Goal: Information Seeking & Learning: Learn about a topic

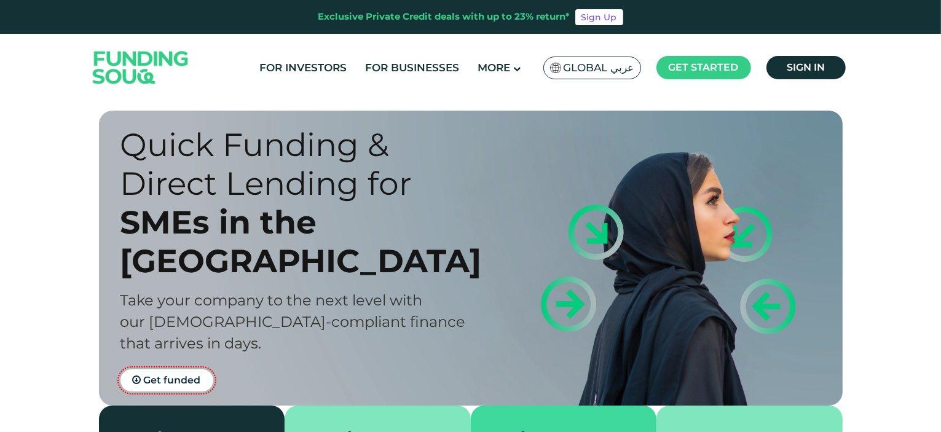
click at [138, 61] on img at bounding box center [140, 68] width 120 height 62
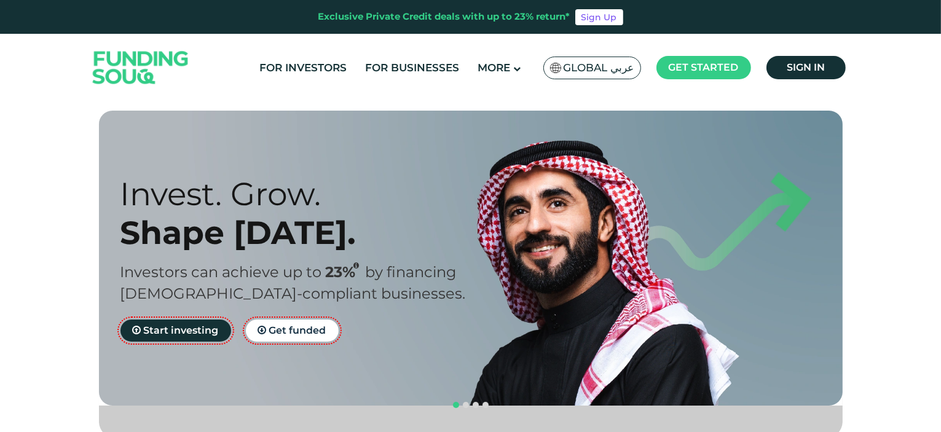
click at [611, 72] on span "Global عربي" at bounding box center [598, 68] width 71 height 14
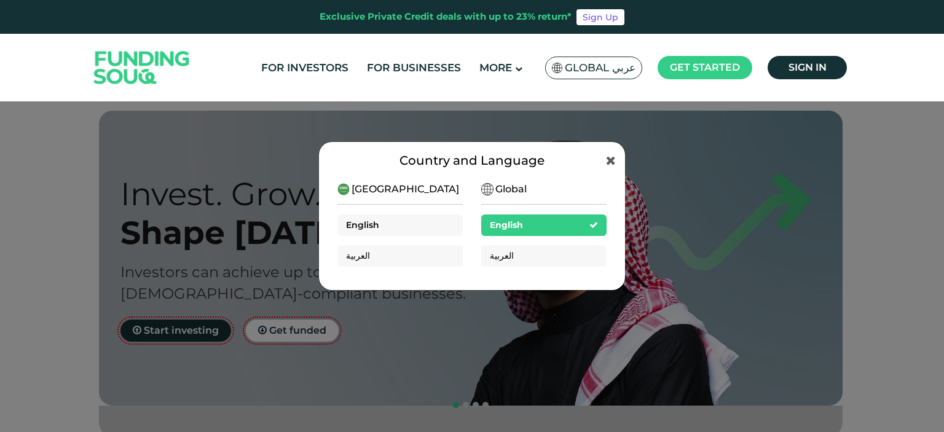
click at [428, 224] on div "English" at bounding box center [399, 225] width 125 height 22
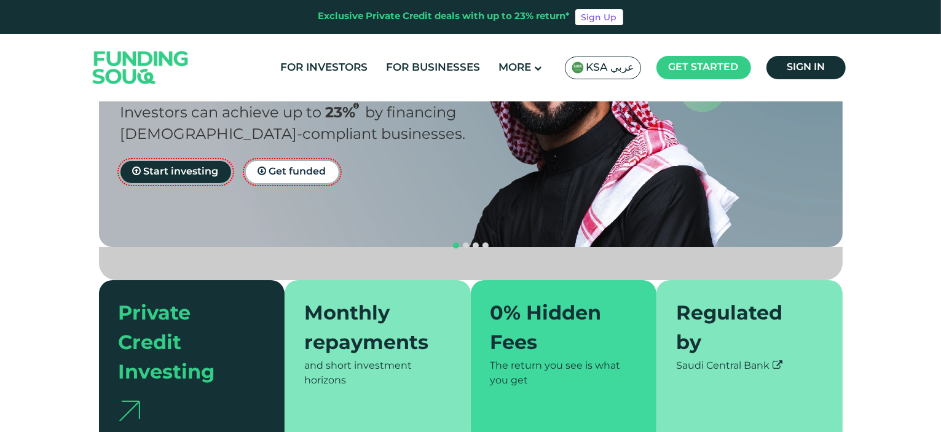
scroll to position [246, 0]
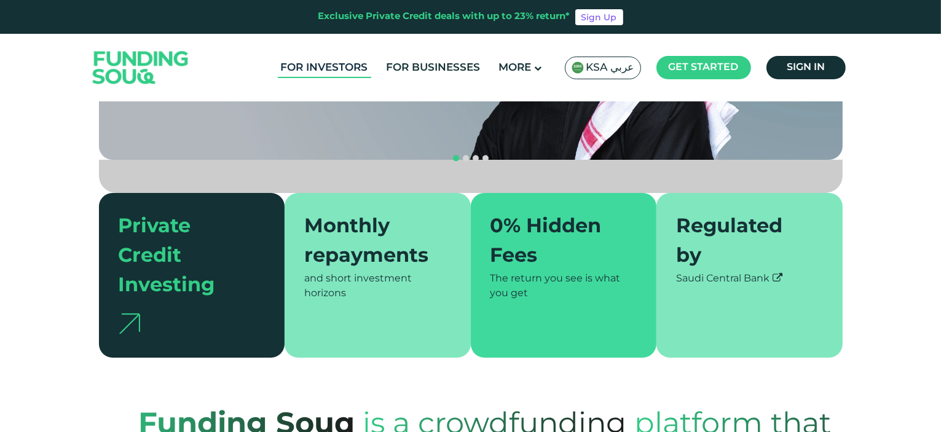
click at [344, 68] on link "For Investors" at bounding box center [324, 68] width 93 height 20
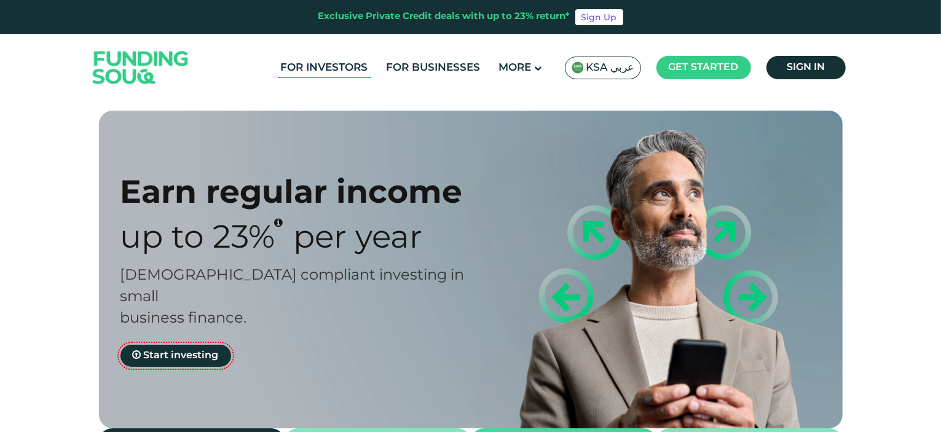
click at [336, 64] on link "For Investors" at bounding box center [324, 68] width 93 height 20
click at [597, 65] on span "KSA عربي" at bounding box center [610, 68] width 48 height 14
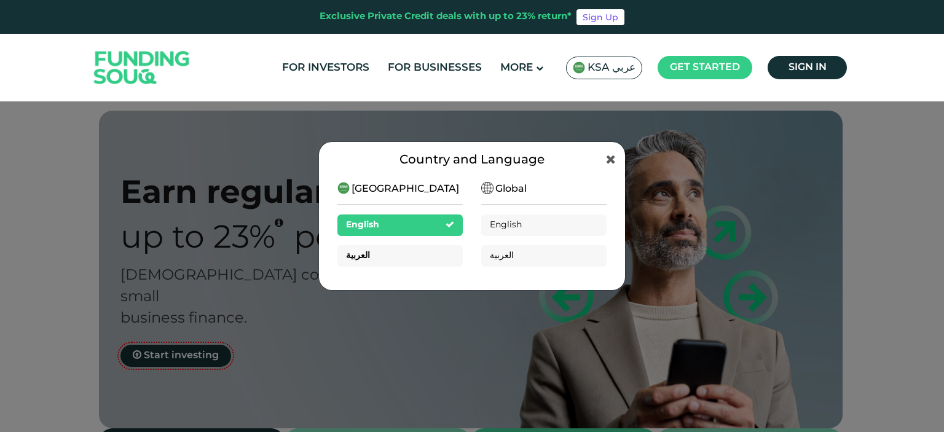
click at [434, 258] on div "العربية" at bounding box center [399, 256] width 125 height 22
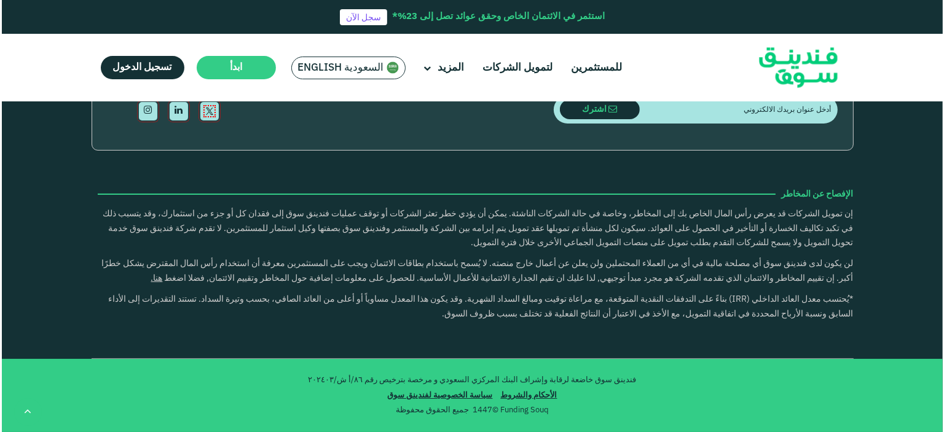
scroll to position [2089, 0]
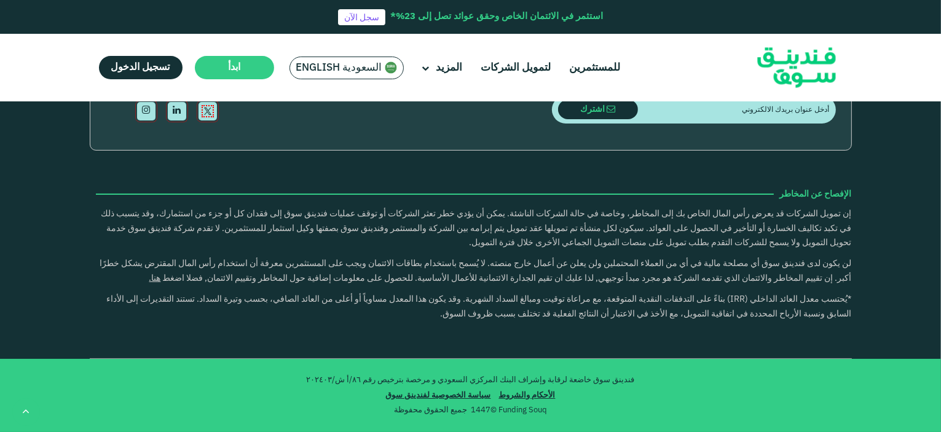
click at [355, 65] on span "السعودية English" at bounding box center [339, 68] width 86 height 14
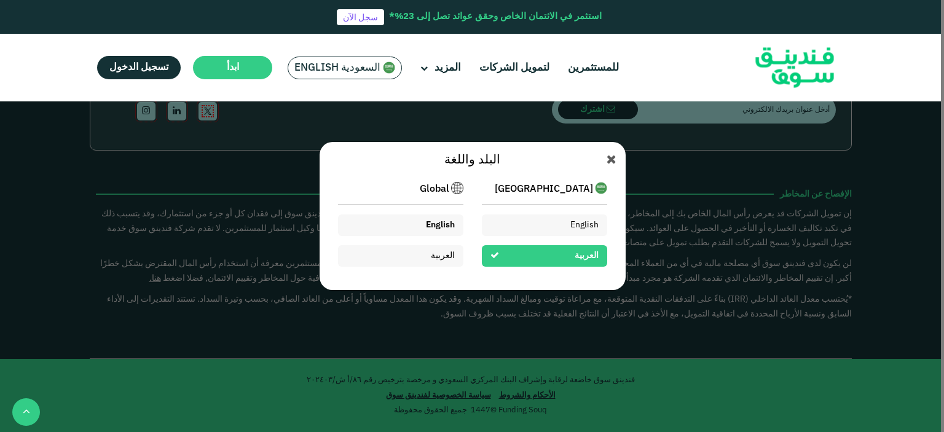
click at [420, 229] on div "English" at bounding box center [400, 225] width 125 height 22
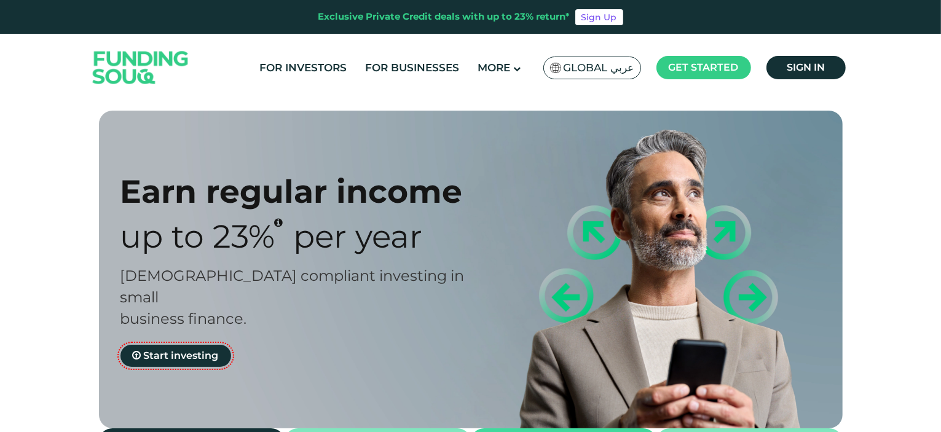
click at [600, 70] on span "Global عربي" at bounding box center [598, 68] width 71 height 14
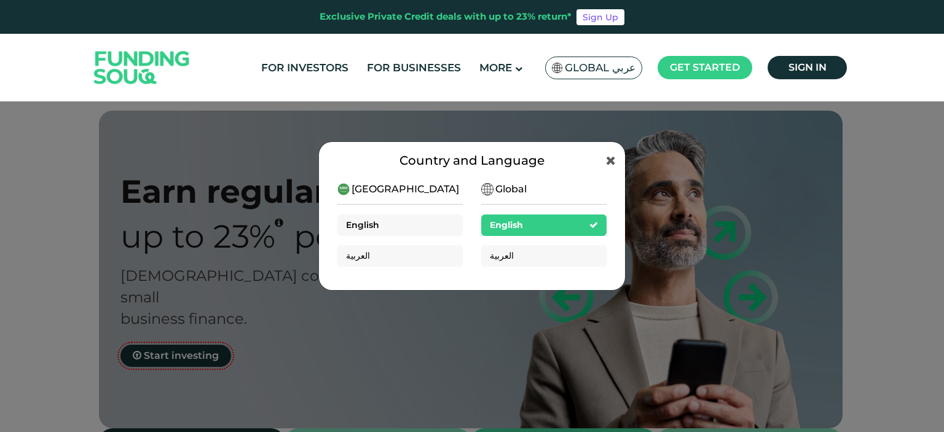
click at [381, 224] on div "English" at bounding box center [399, 225] width 125 height 22
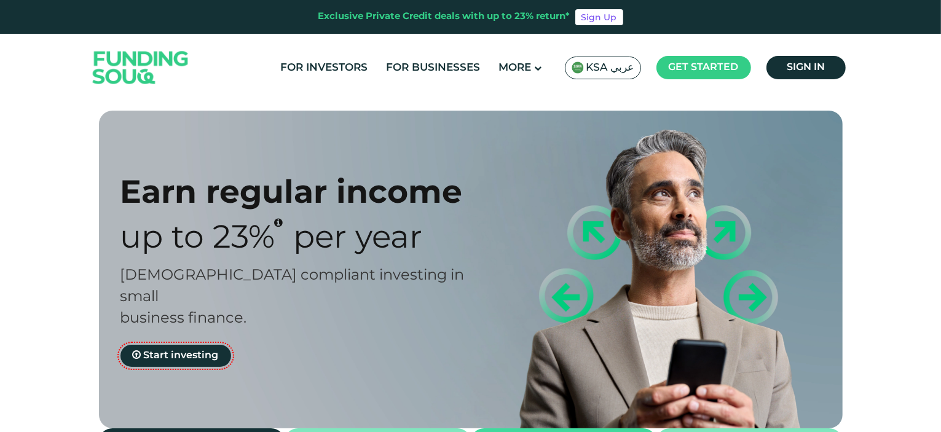
click at [149, 66] on img at bounding box center [140, 68] width 120 height 62
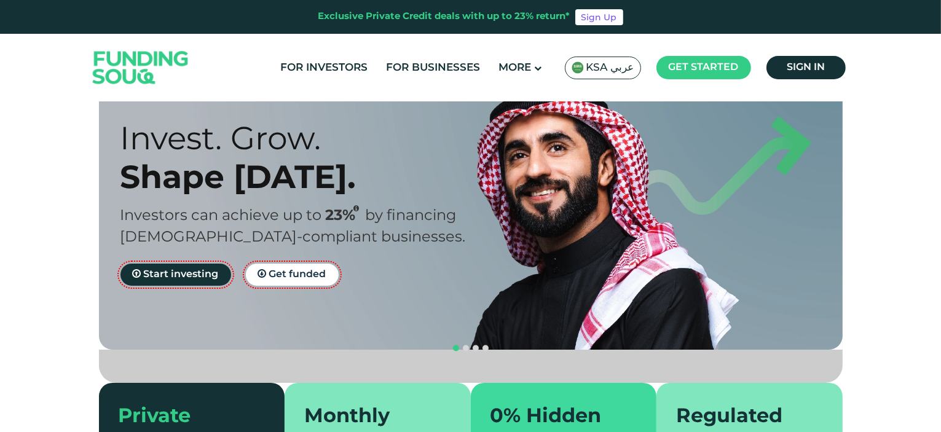
scroll to position [61, 0]
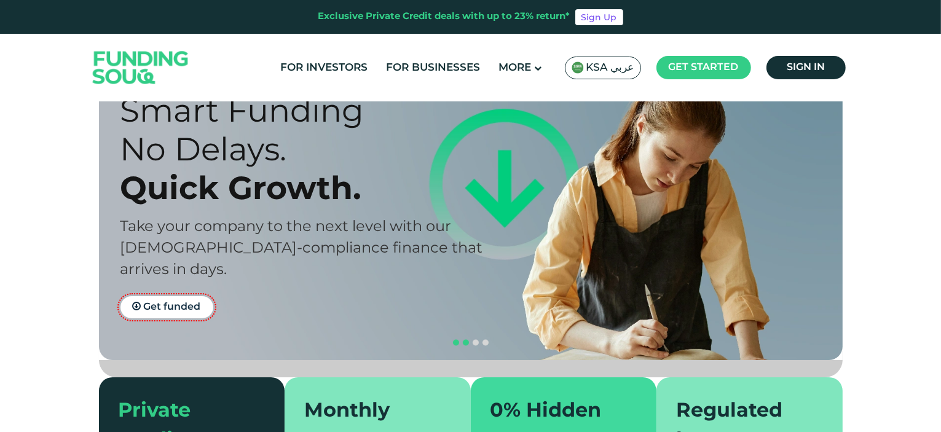
click at [454, 340] on span "navigation" at bounding box center [456, 343] width 6 height 6
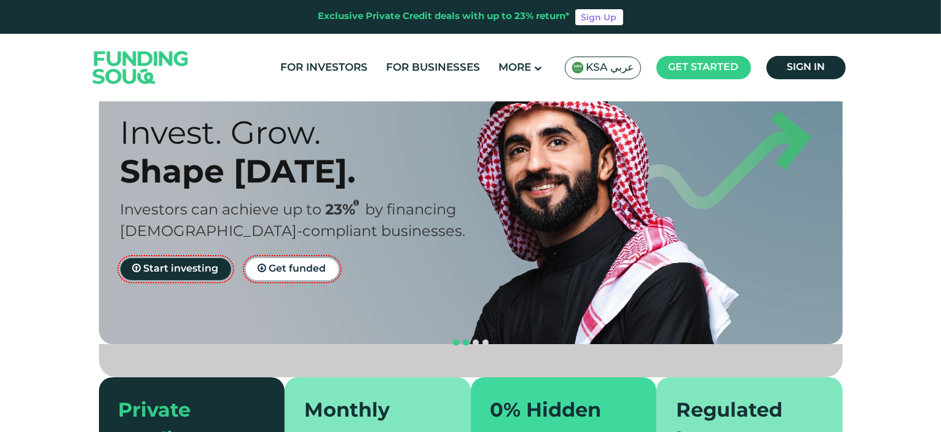
click at [467, 340] on span "navigation" at bounding box center [466, 343] width 6 height 6
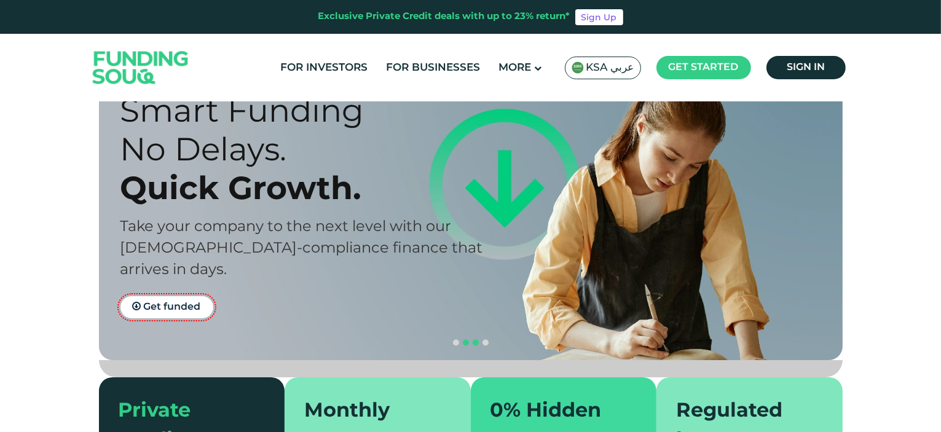
click at [475, 340] on span "navigation" at bounding box center [475, 343] width 6 height 6
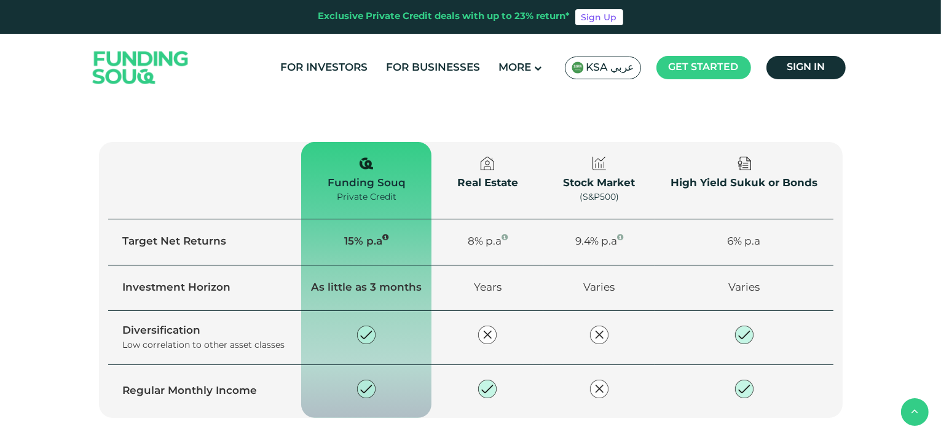
scroll to position [860, 0]
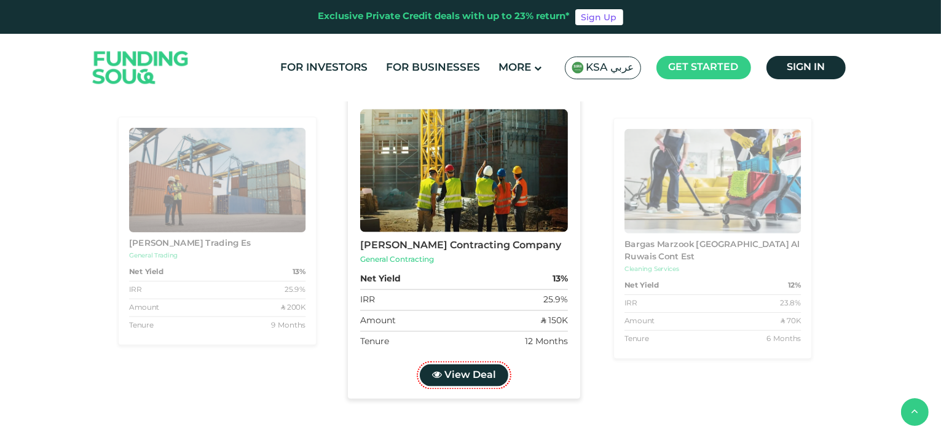
type tc-range-slider "4"
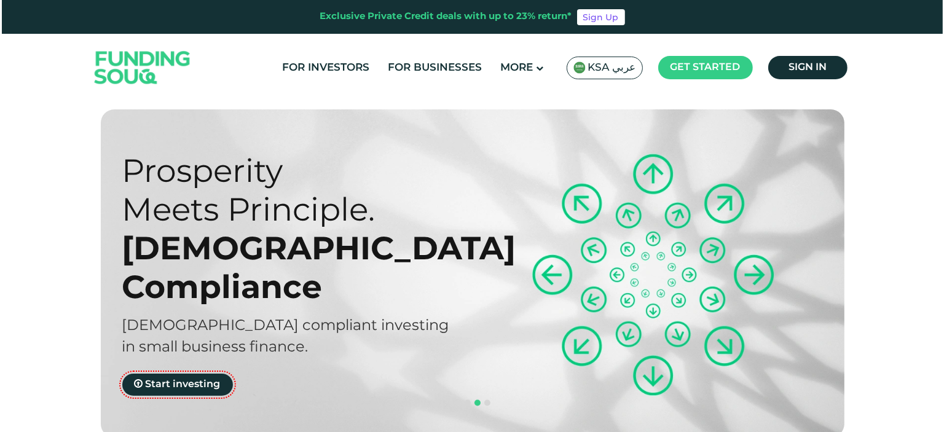
scroll to position [0, 0]
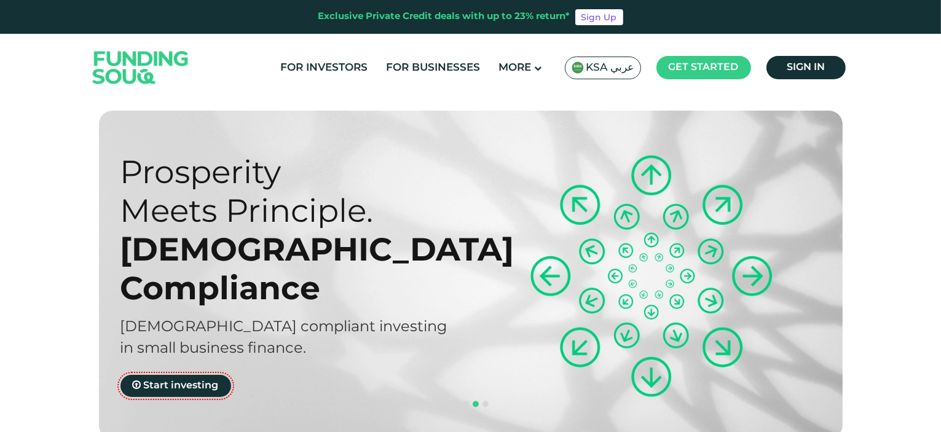
click at [614, 63] on span "KSA عربي" at bounding box center [610, 68] width 48 height 14
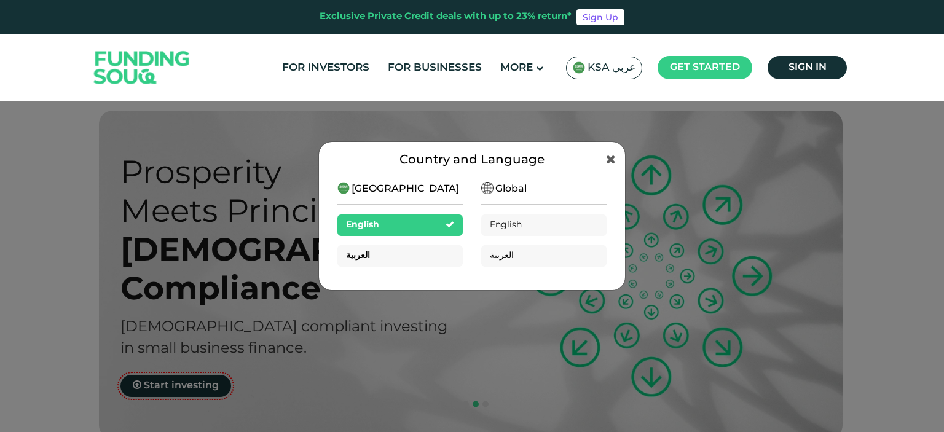
click at [406, 254] on div "العربية" at bounding box center [399, 256] width 125 height 22
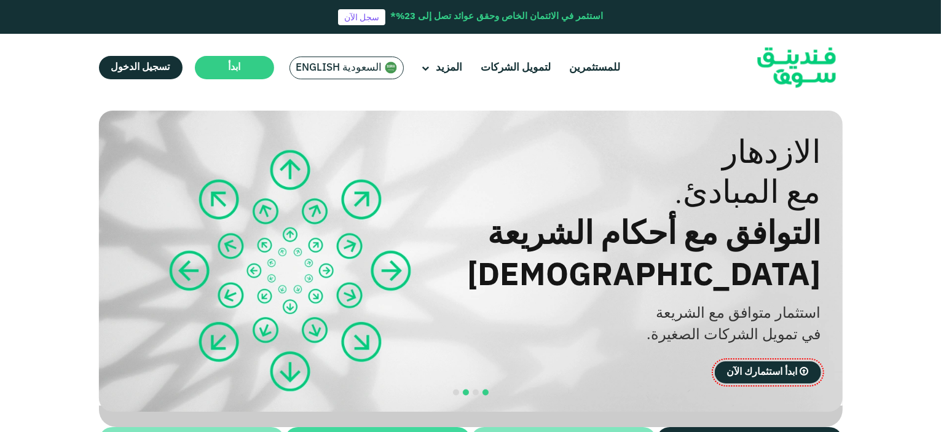
click at [487, 390] on span "navigation" at bounding box center [485, 393] width 6 height 6
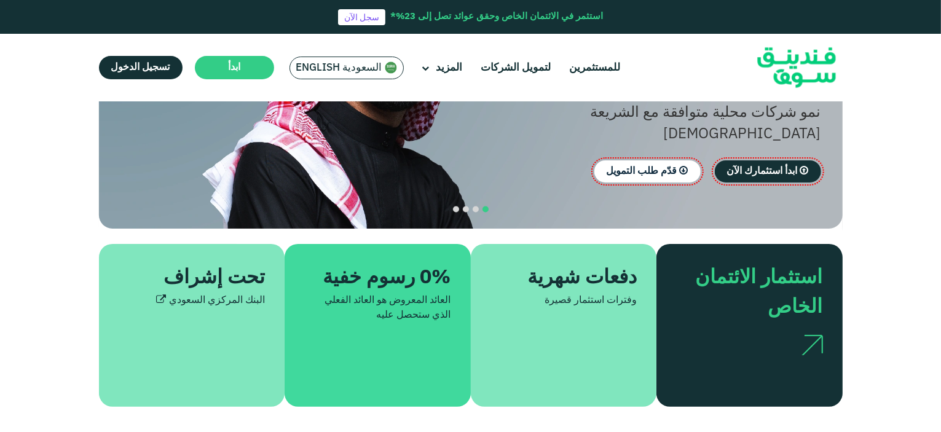
scroll to position [184, 0]
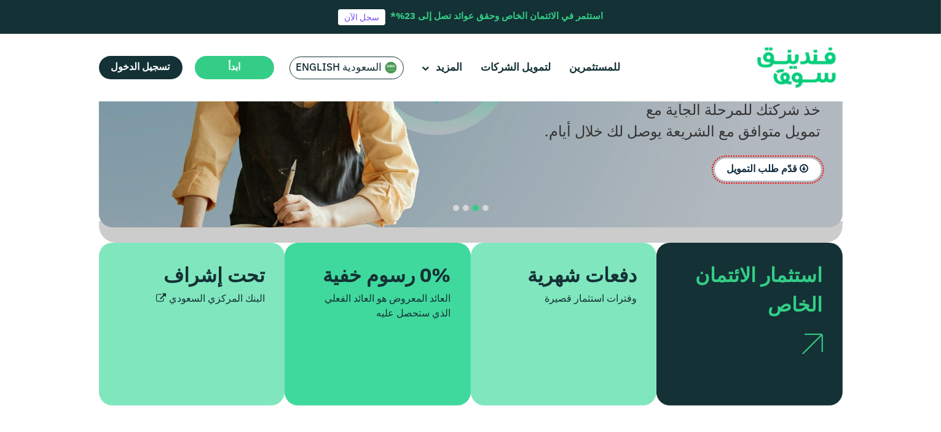
click at [809, 334] on img at bounding box center [812, 344] width 22 height 20
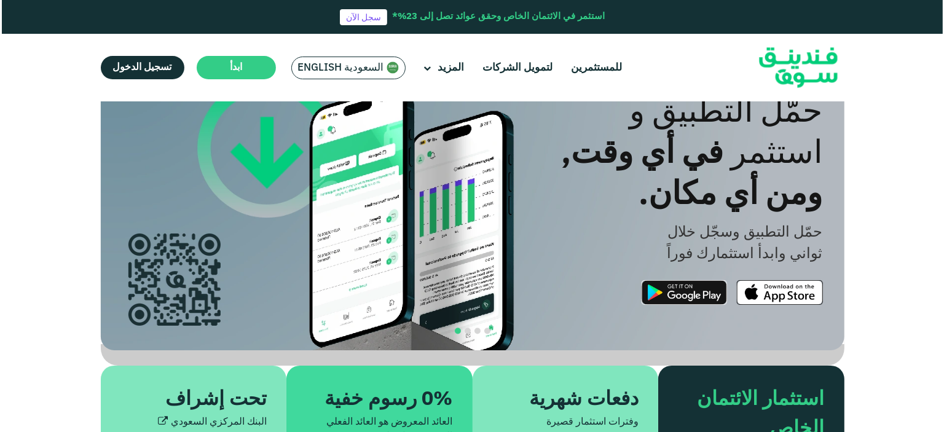
scroll to position [0, 0]
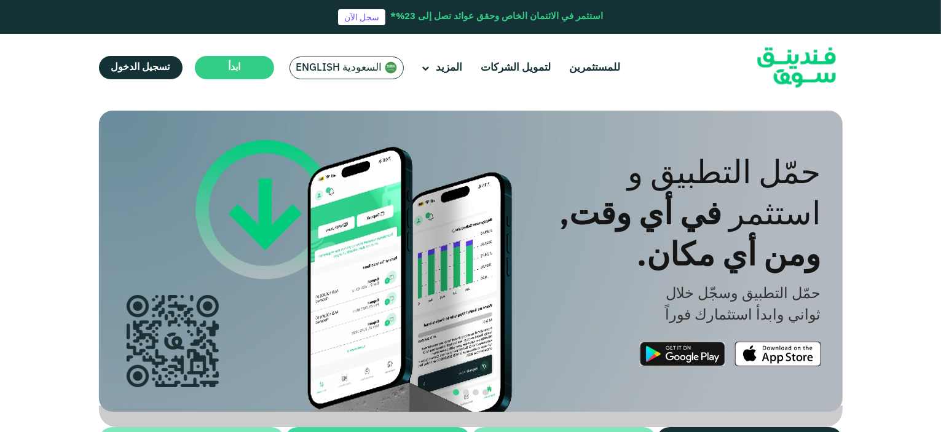
click at [341, 69] on span "السعودية English" at bounding box center [339, 68] width 86 height 14
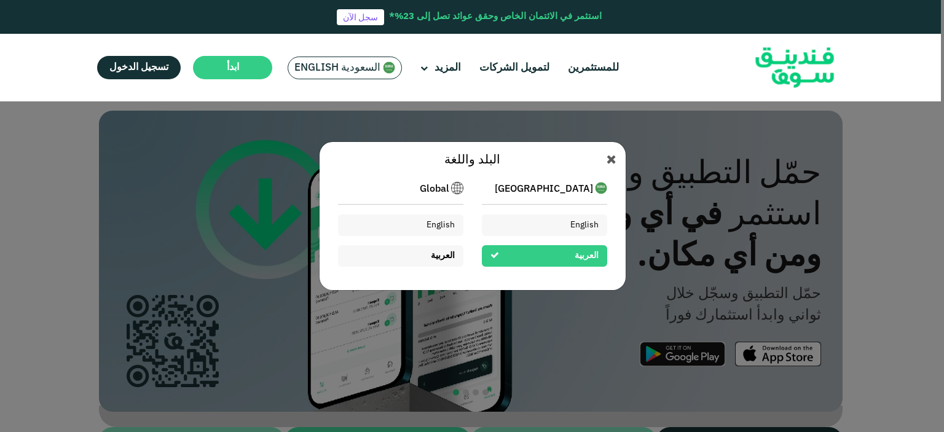
click at [431, 253] on span "العربية" at bounding box center [443, 255] width 24 height 9
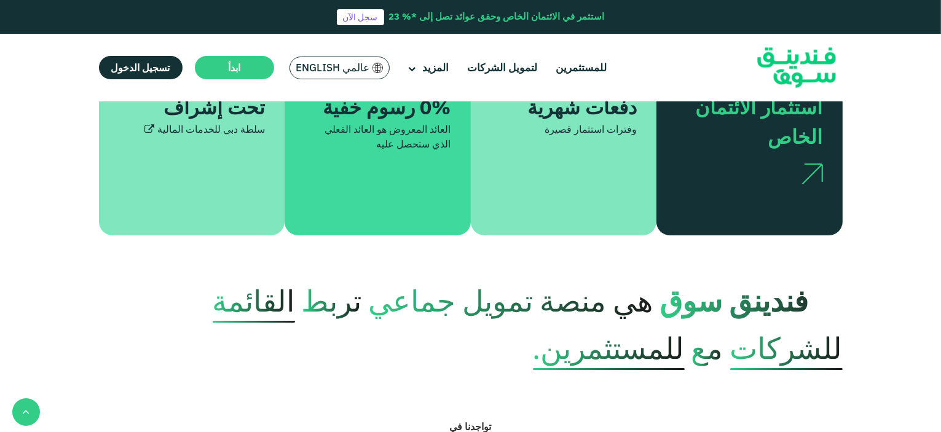
scroll to position [430, 0]
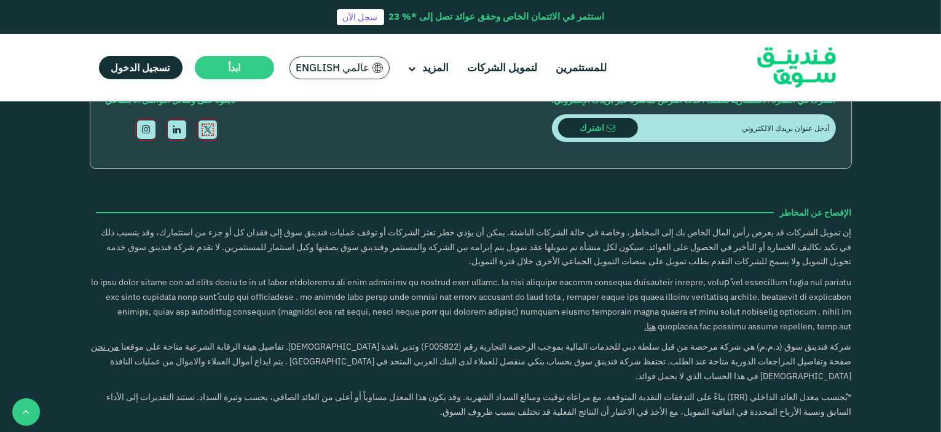
type tc-range-slider "4"
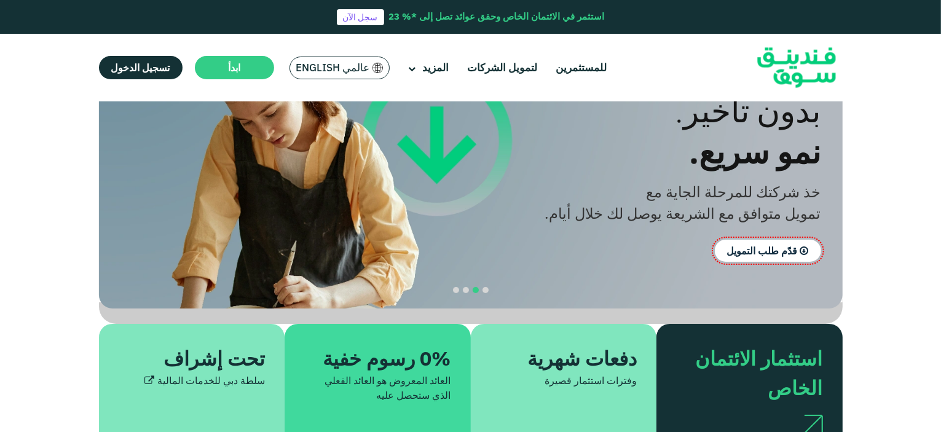
scroll to position [0, 0]
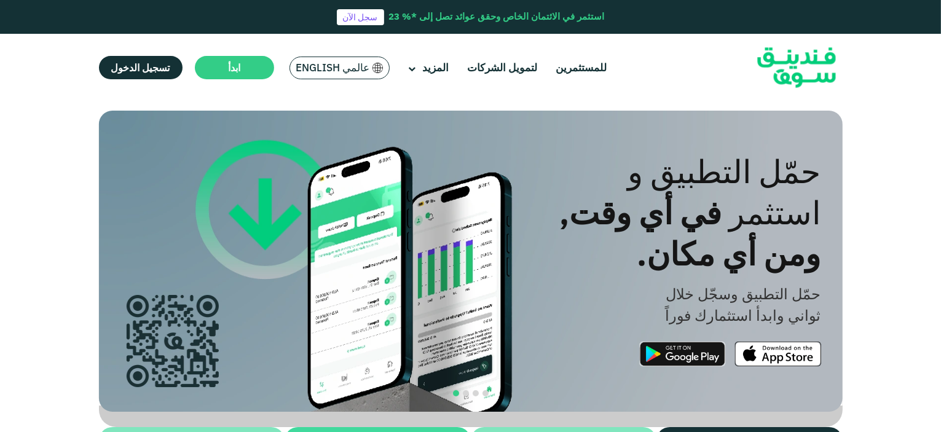
click at [898, 161] on section "الازدهار مع المبادئ. التوافق مع أحكام الشريعة [DEMOGRAPHIC_DATA] استثمار متوافق…" at bounding box center [470, 350] width 941 height 479
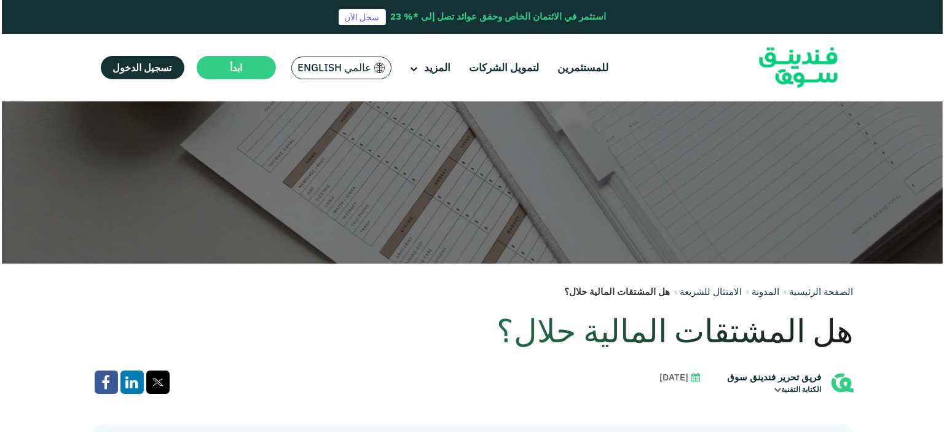
scroll to position [184, 0]
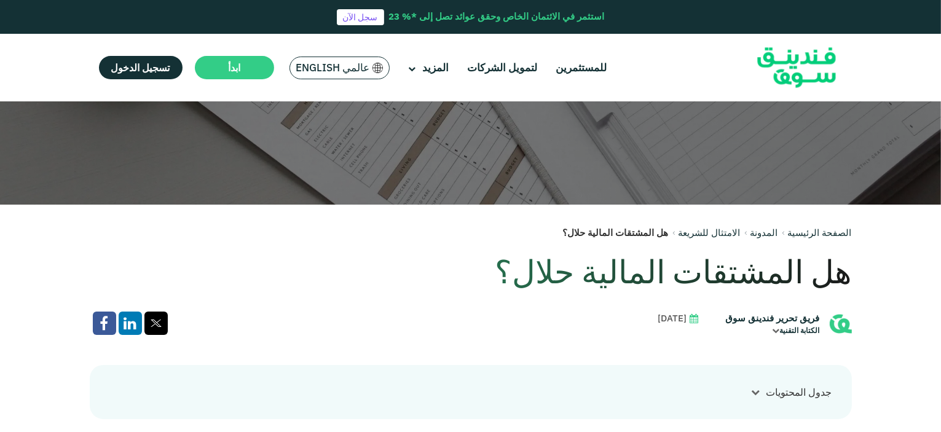
click at [339, 60] on div "عالمي English" at bounding box center [339, 68] width 101 height 23
click at [347, 62] on span "عالمي English" at bounding box center [333, 68] width 74 height 14
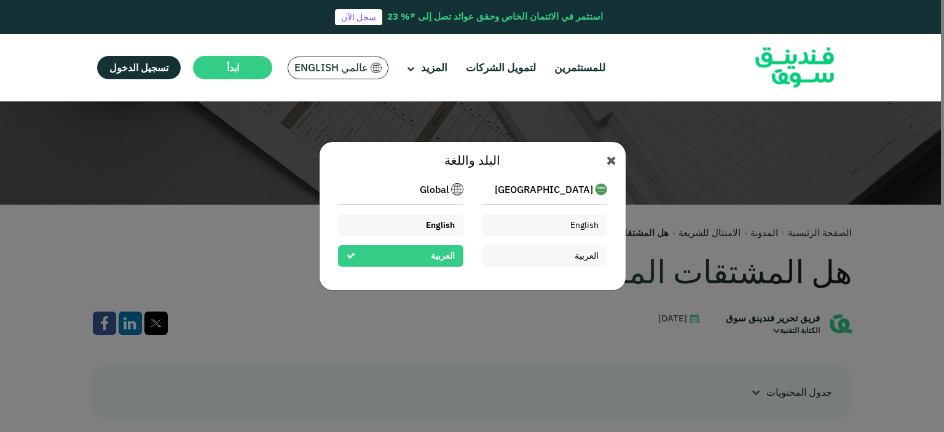
click at [440, 225] on span "English" at bounding box center [440, 224] width 29 height 11
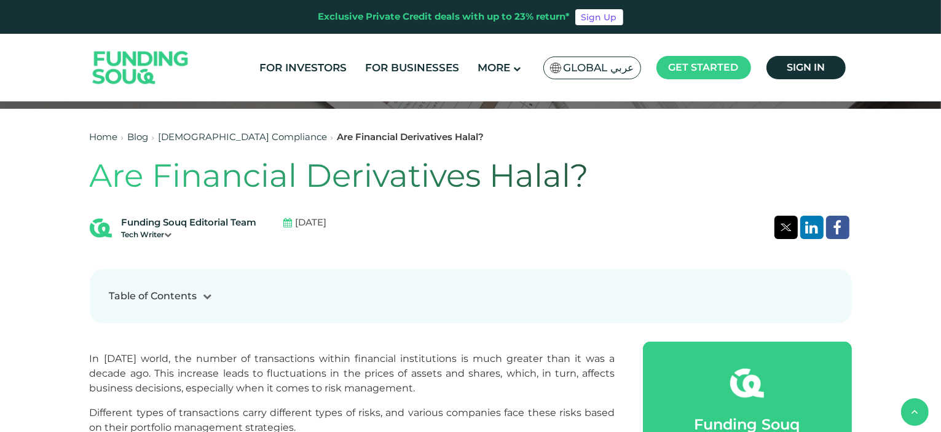
scroll to position [430, 0]
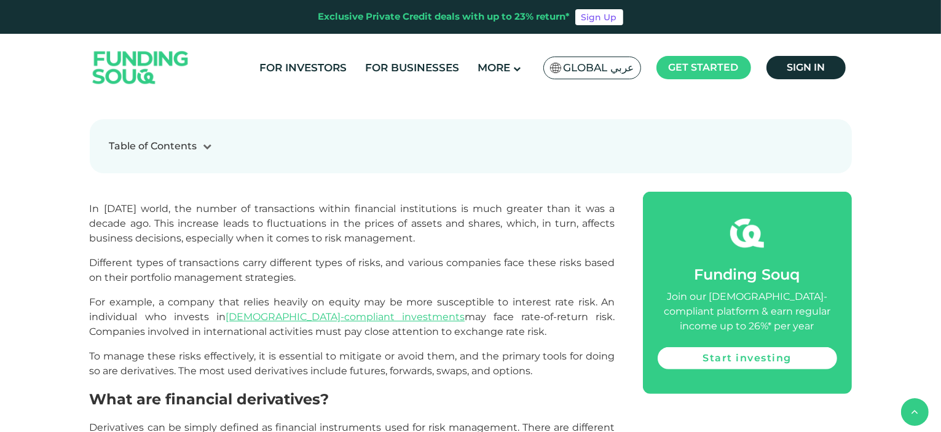
click at [206, 149] on icon at bounding box center [207, 146] width 9 height 9
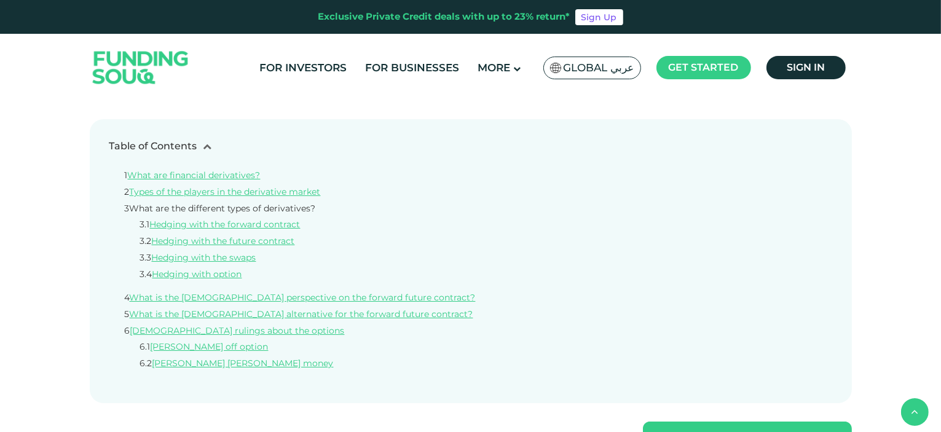
click at [301, 206] on link "What are the different types of derivatives?" at bounding box center [223, 208] width 186 height 11
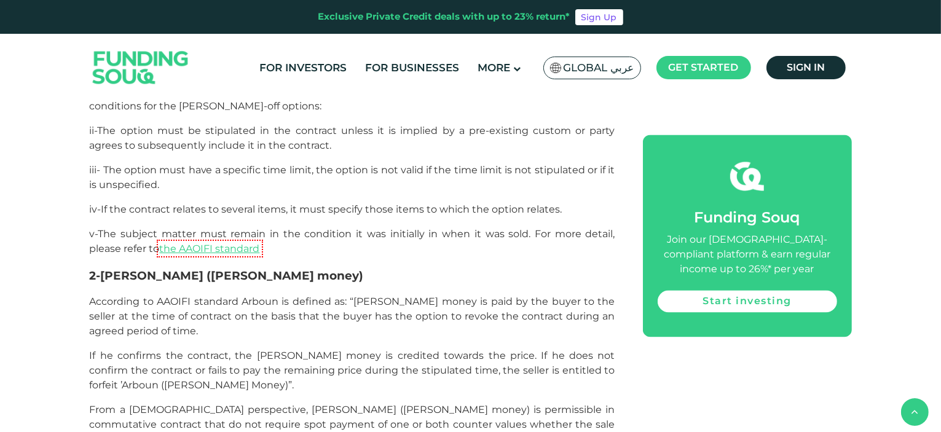
scroll to position [2635, 0]
